Goal: Task Accomplishment & Management: Manage account settings

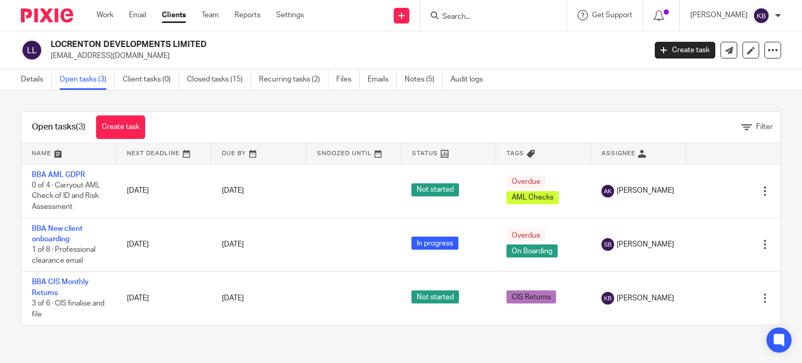
click at [463, 18] on input "Search" at bounding box center [488, 17] width 94 height 9
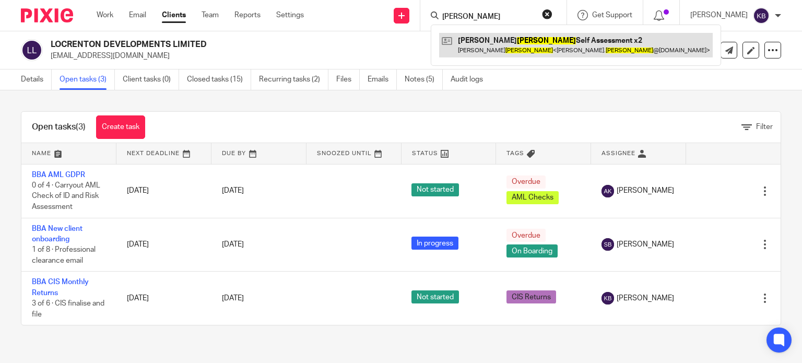
type input "fiacco"
click at [490, 38] on link at bounding box center [576, 45] width 274 height 24
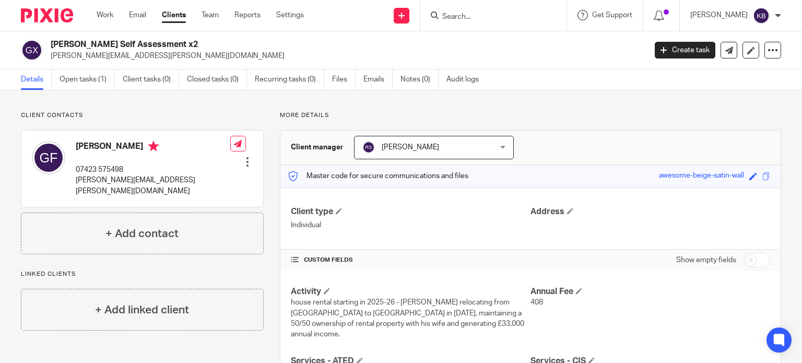
click at [470, 14] on input "Search" at bounding box center [488, 17] width 94 height 9
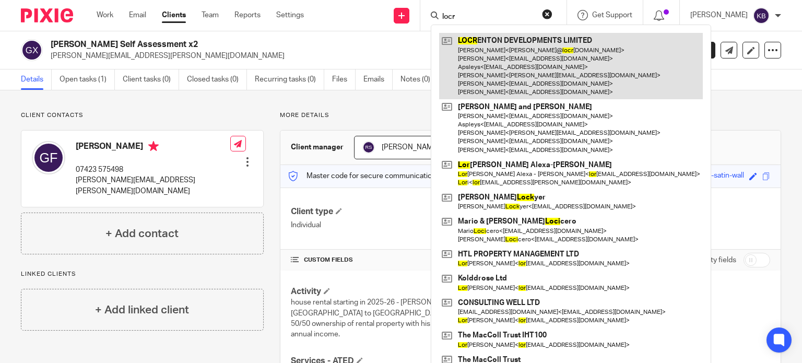
type input "locr"
click at [497, 55] on link at bounding box center [571, 66] width 264 height 66
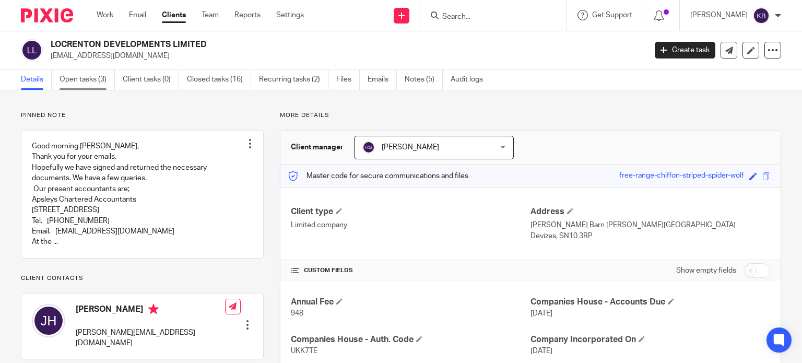
click at [96, 82] on link "Open tasks (3)" at bounding box center [87, 79] width 55 height 20
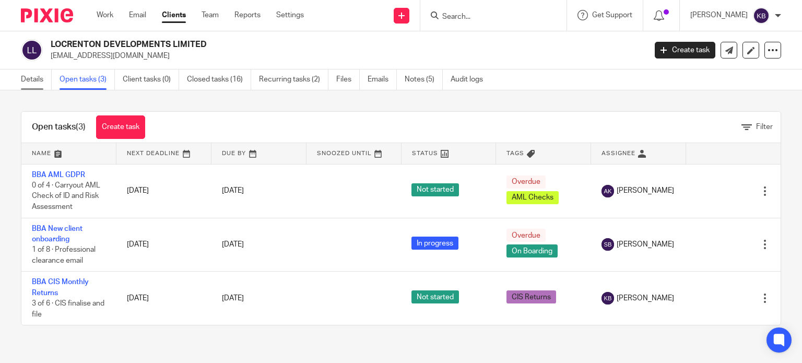
click at [36, 77] on link "Details" at bounding box center [36, 79] width 31 height 20
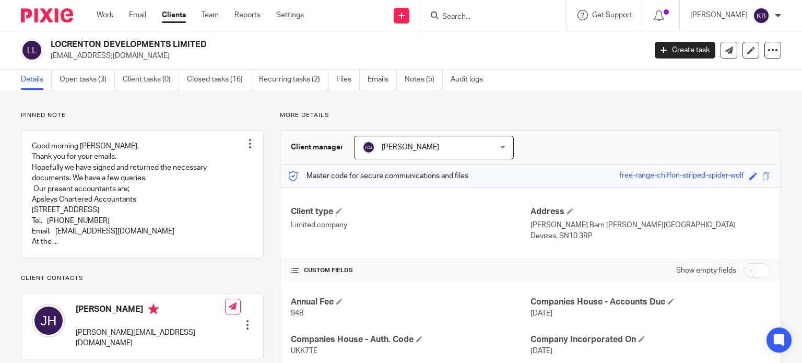
click at [461, 16] on input "Search" at bounding box center [488, 17] width 94 height 9
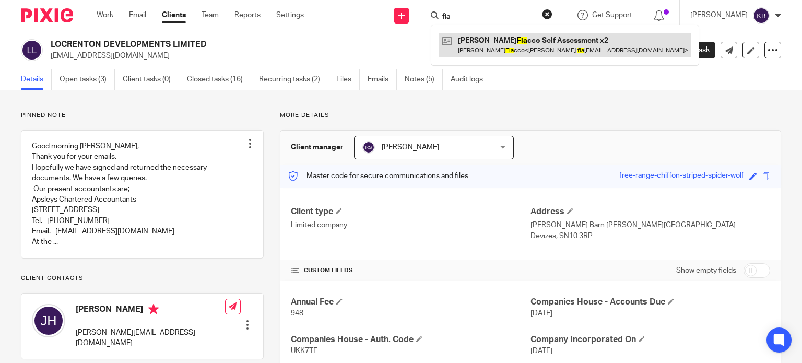
type input "fia"
click at [505, 40] on link at bounding box center [565, 45] width 252 height 24
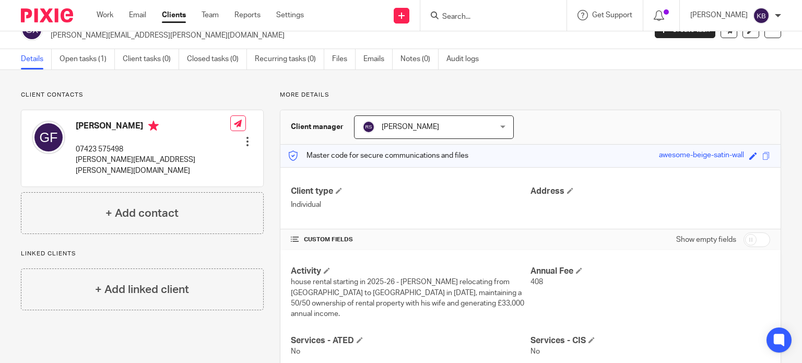
scroll to position [19, 0]
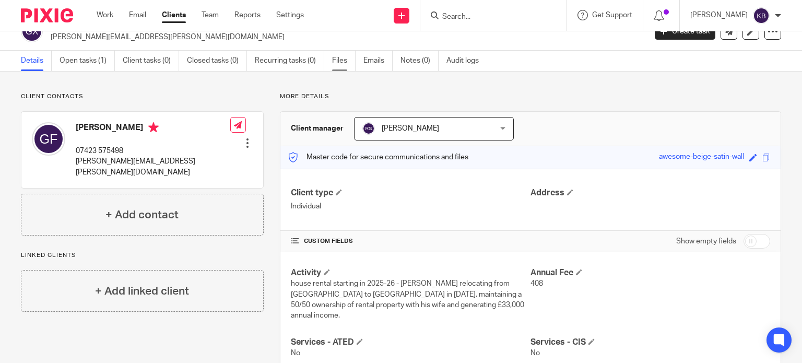
click at [341, 63] on link "Files" at bounding box center [344, 61] width 24 height 20
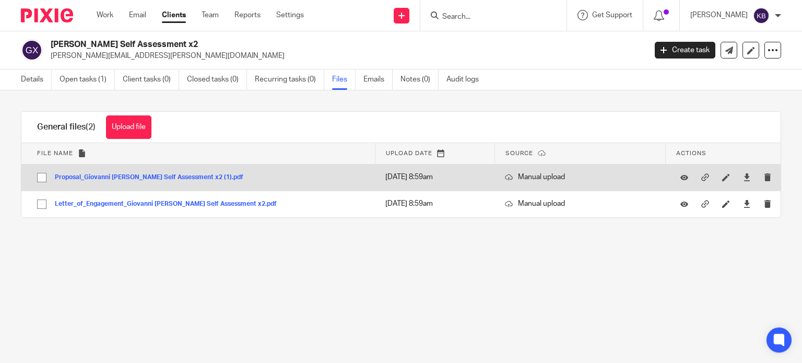
click at [160, 174] on button "Proposal_Giovanni Fiacco Self Assessment x2 (1).pdf" at bounding box center [153, 177] width 196 height 7
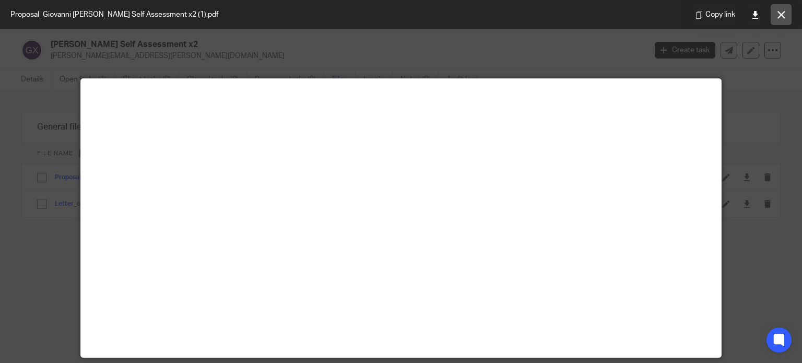
click at [781, 14] on icon at bounding box center [782, 15] width 8 height 8
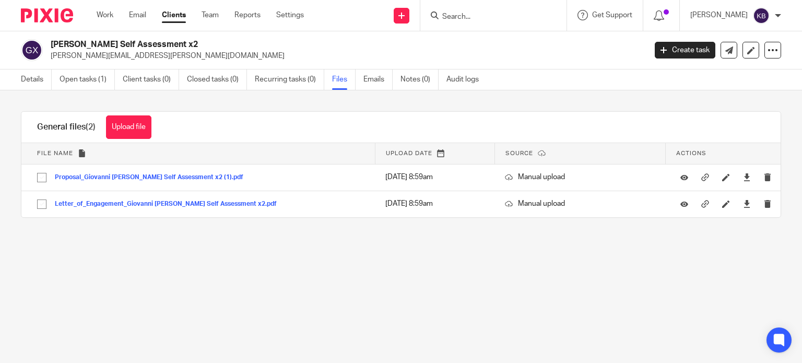
click at [468, 17] on input "Search" at bounding box center [488, 17] width 94 height 9
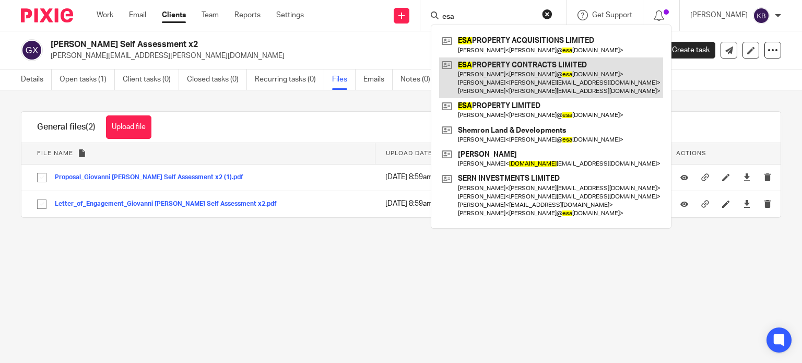
type input "esa"
click at [499, 69] on link at bounding box center [551, 77] width 224 height 41
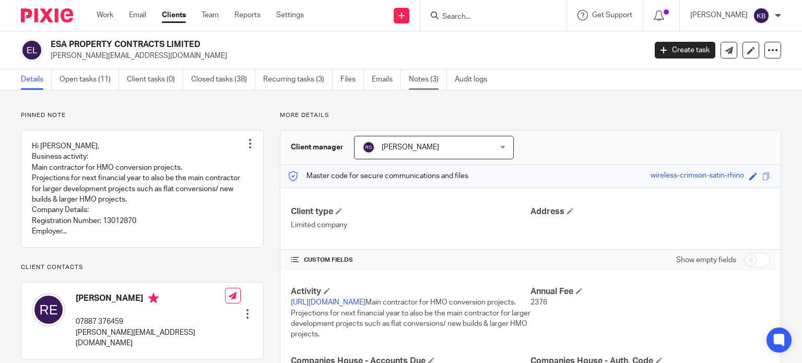
click at [425, 79] on link "Notes (3)" at bounding box center [428, 79] width 38 height 20
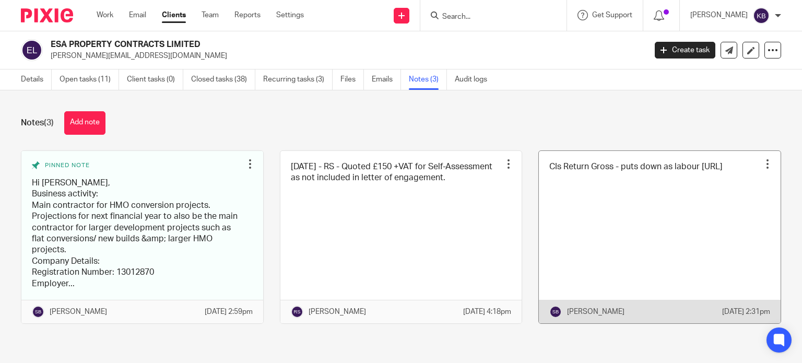
click at [587, 192] on link at bounding box center [660, 237] width 242 height 172
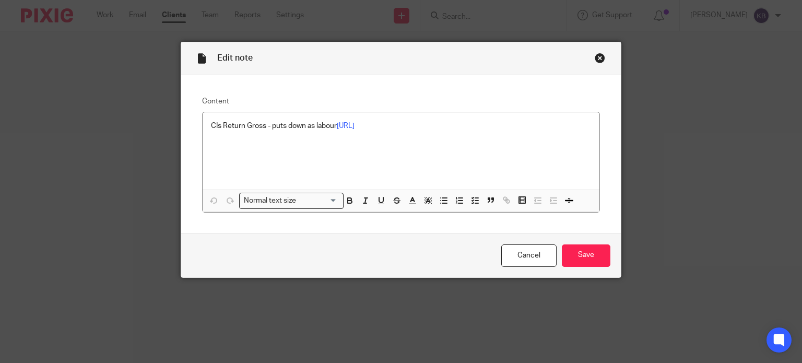
click at [597, 56] on div "Close this dialog window" at bounding box center [600, 58] width 10 height 10
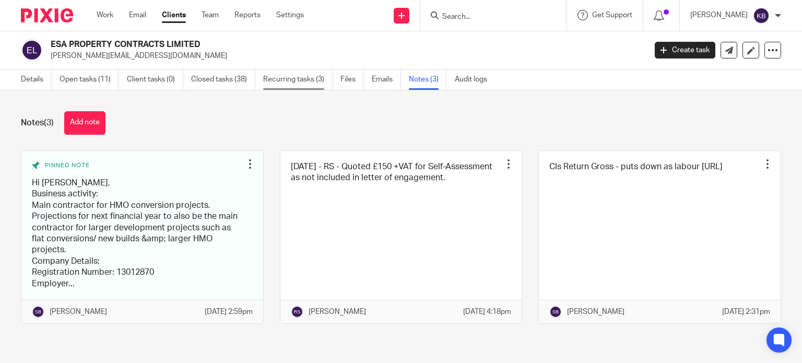
click at [286, 77] on link "Recurring tasks (3)" at bounding box center [297, 79] width 69 height 20
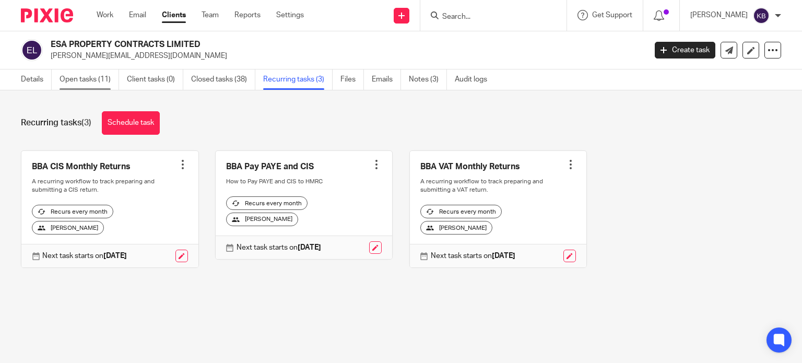
click at [86, 77] on link "Open tasks (11)" at bounding box center [90, 79] width 60 height 20
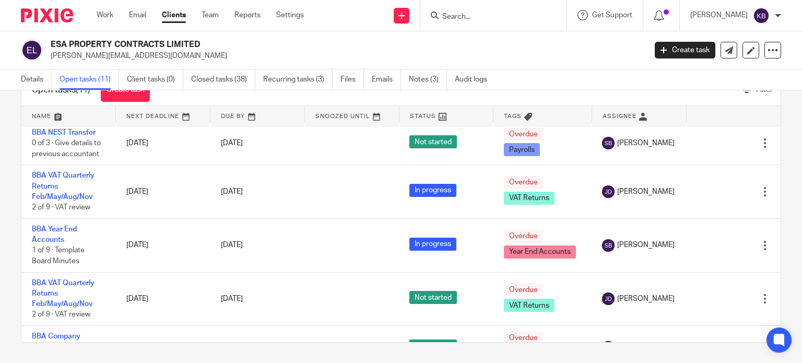
scroll to position [178, 0]
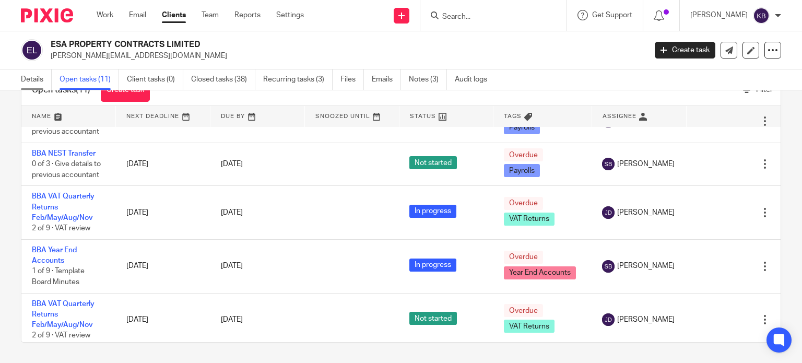
click at [33, 77] on link "Details" at bounding box center [36, 79] width 31 height 20
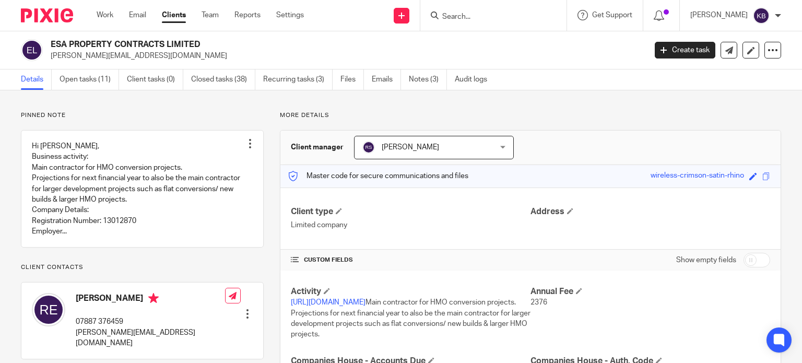
click at [465, 18] on input "Search" at bounding box center [488, 17] width 94 height 9
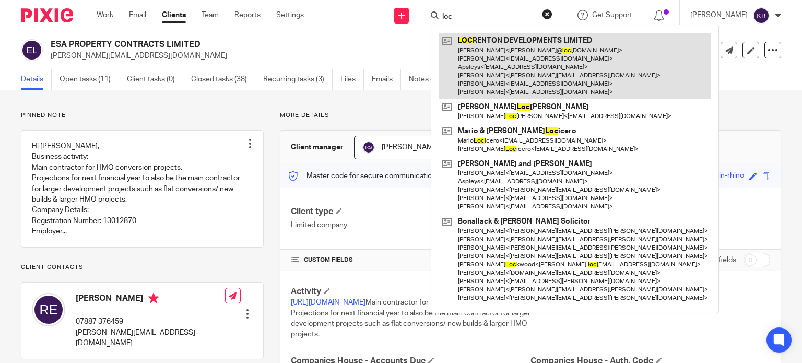
type input "loc"
click at [495, 49] on link at bounding box center [575, 66] width 272 height 66
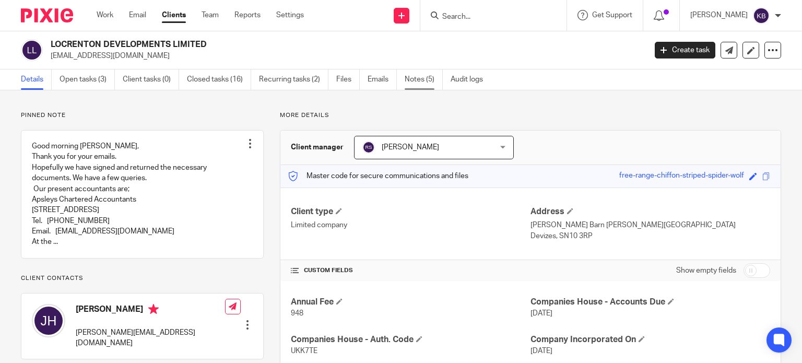
click at [413, 77] on link "Notes (5)" at bounding box center [424, 79] width 38 height 20
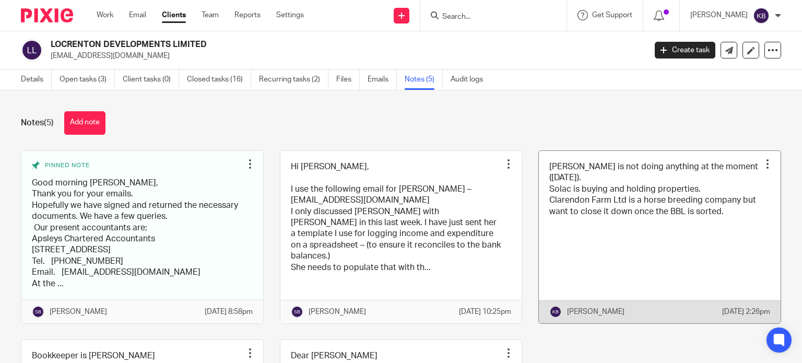
click at [763, 160] on div at bounding box center [768, 164] width 10 height 10
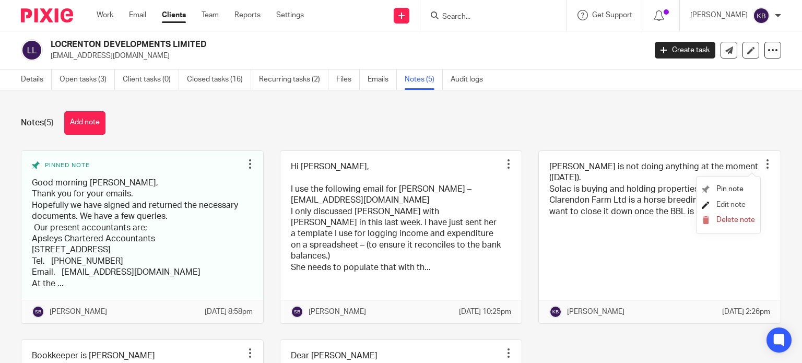
click at [740, 202] on span "Edit note" at bounding box center [731, 204] width 29 height 7
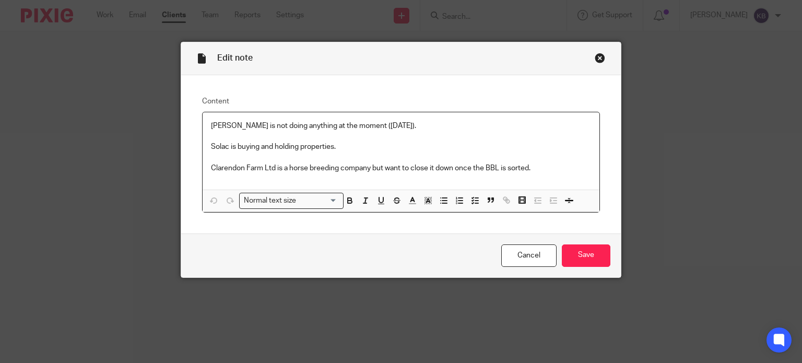
click at [400, 125] on p "[PERSON_NAME] is not doing anything at the moment ([DATE])." at bounding box center [401, 126] width 381 height 10
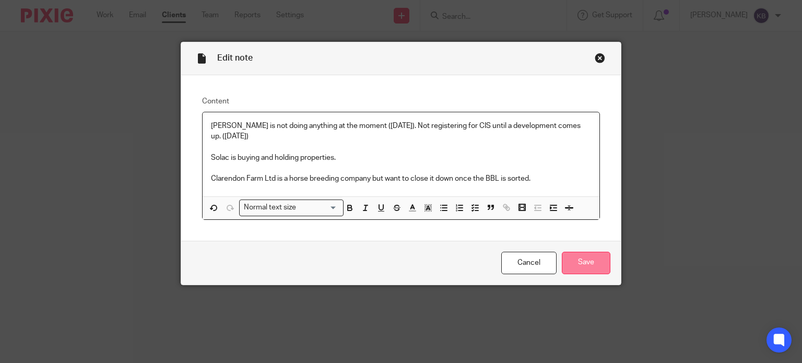
click at [579, 258] on input "Save" at bounding box center [586, 263] width 49 height 22
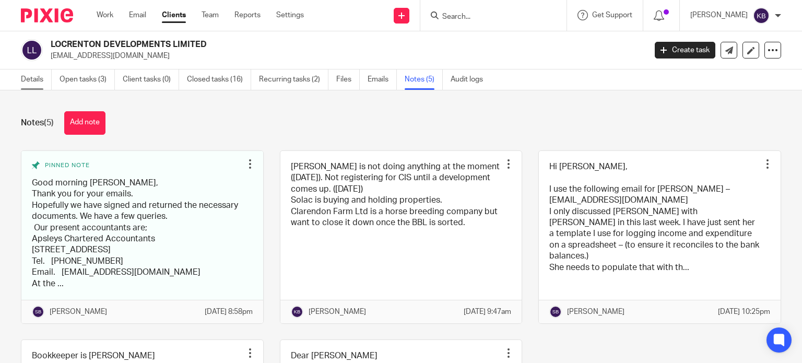
click link "Details"
